Goal: Task Accomplishment & Management: Use online tool/utility

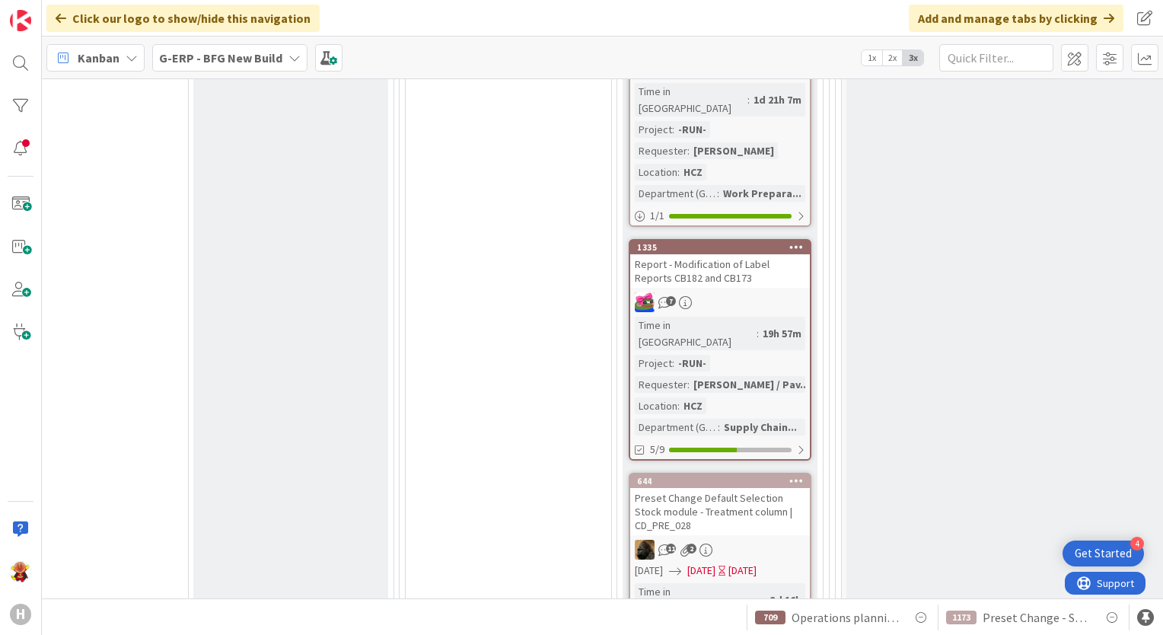
scroll to position [1371, 1675]
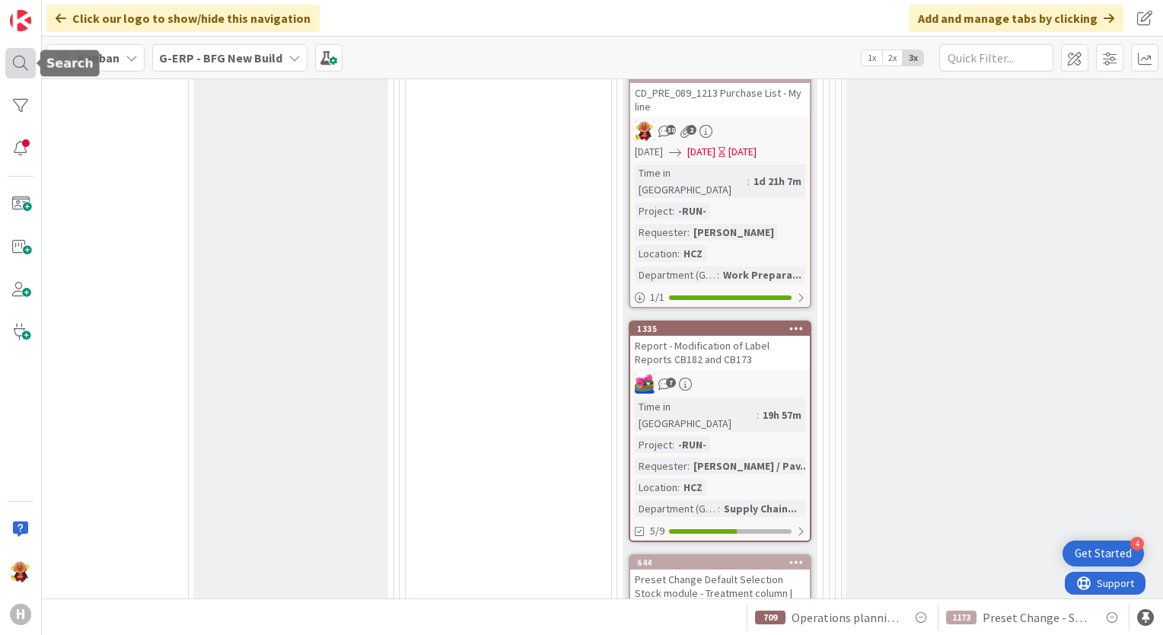
click at [24, 65] on div at bounding box center [20, 63] width 30 height 30
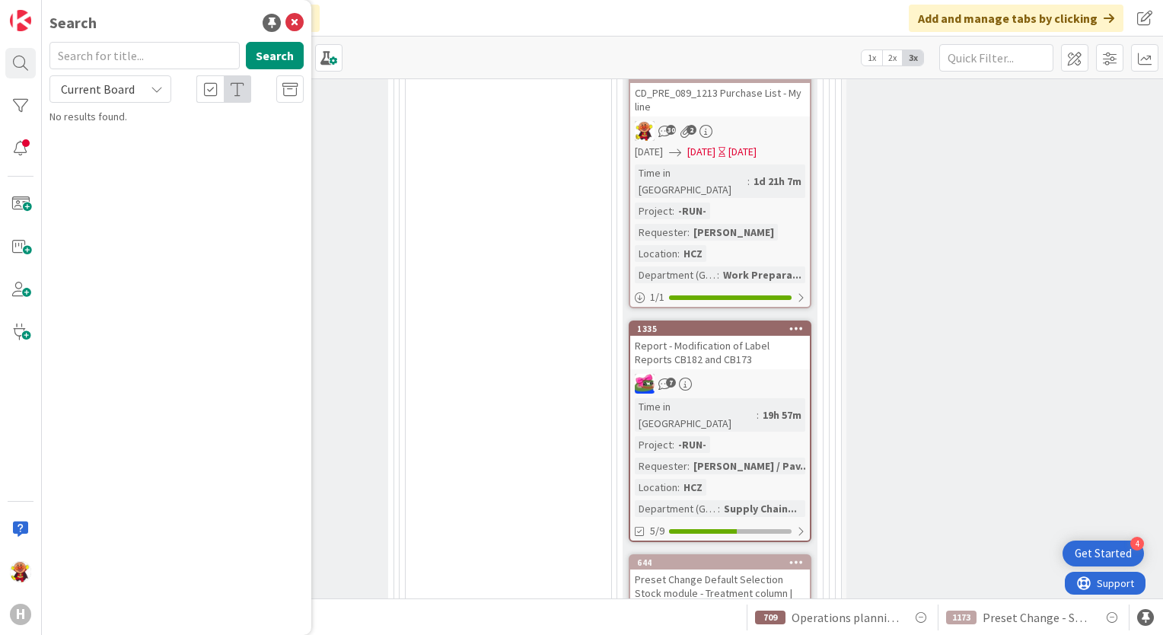
click at [91, 86] on span "Current Board" at bounding box center [98, 88] width 74 height 15
click at [160, 152] on span "All Boards" at bounding box center [137, 152] width 158 height 23
click at [149, 59] on input "text" at bounding box center [144, 55] width 190 height 27
type input "W11 lareina"
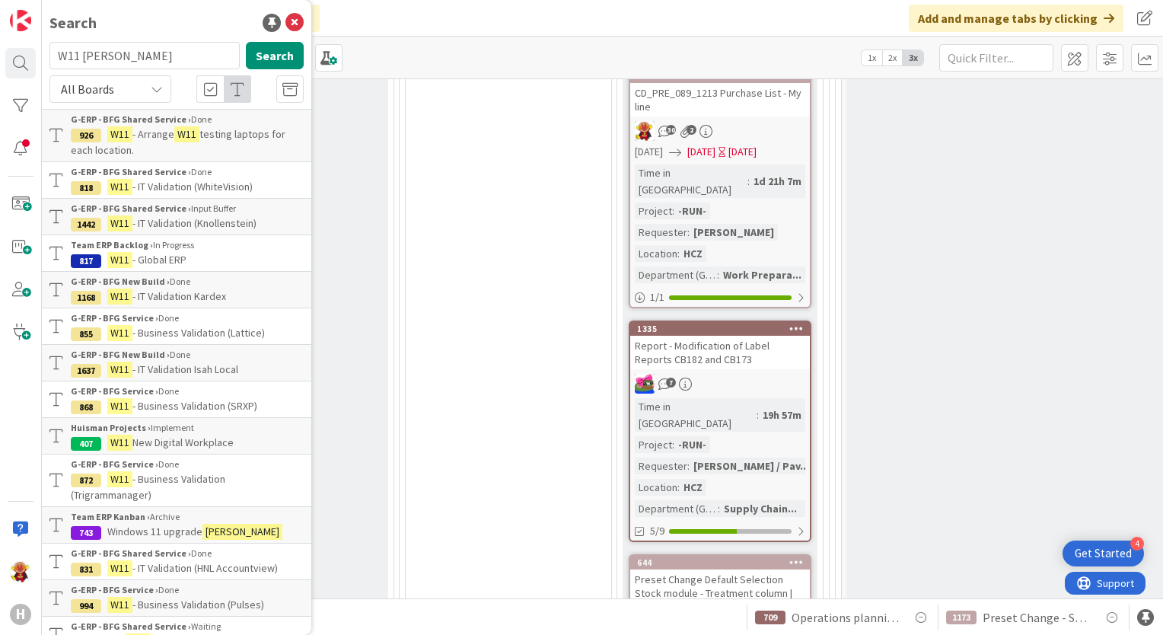
click at [161, 533] on span "Windows 11 upgrade" at bounding box center [154, 532] width 95 height 14
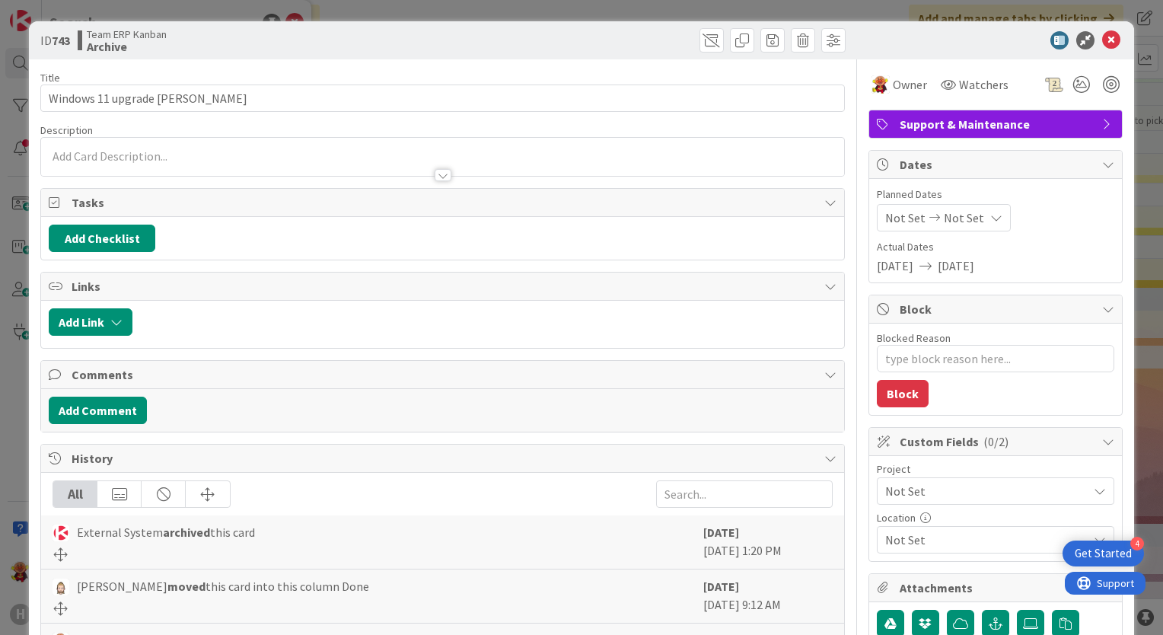
type textarea "x"
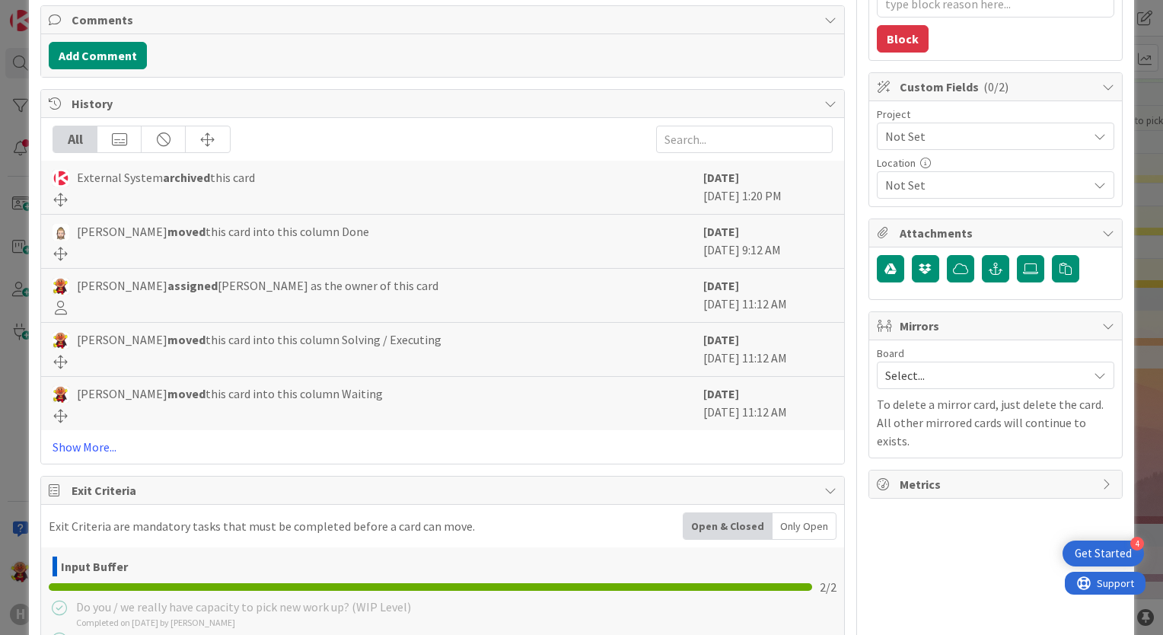
scroll to position [381, 0]
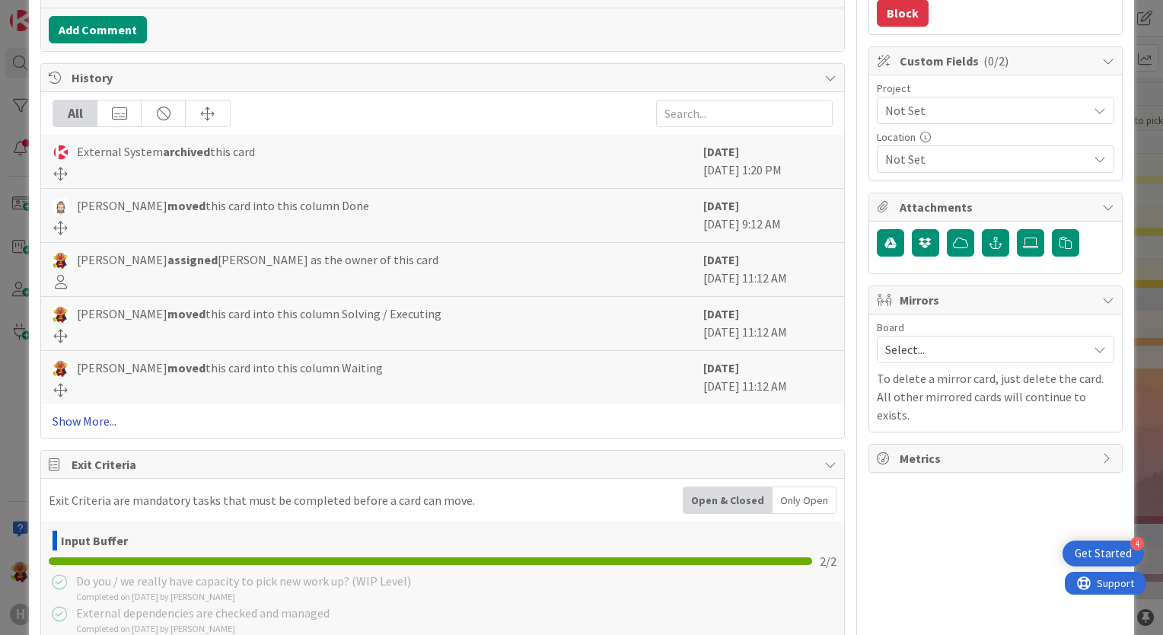
click at [114, 412] on link "Show More..." at bounding box center [443, 421] width 780 height 18
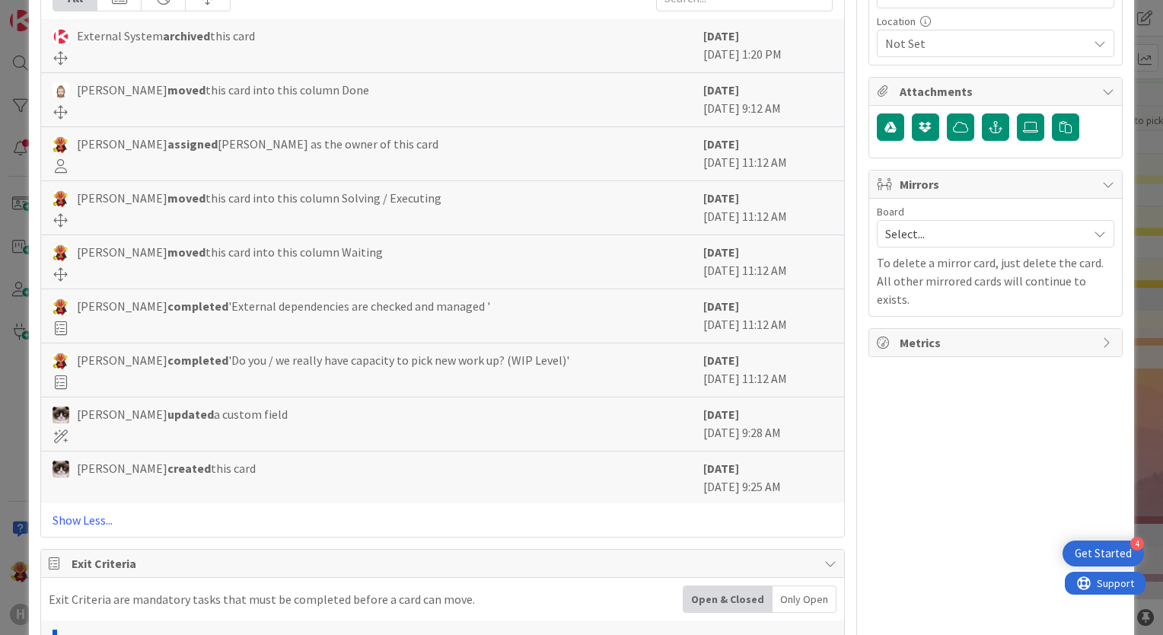
scroll to position [640, 0]
